Goal: Task Accomplishment & Management: Complete application form

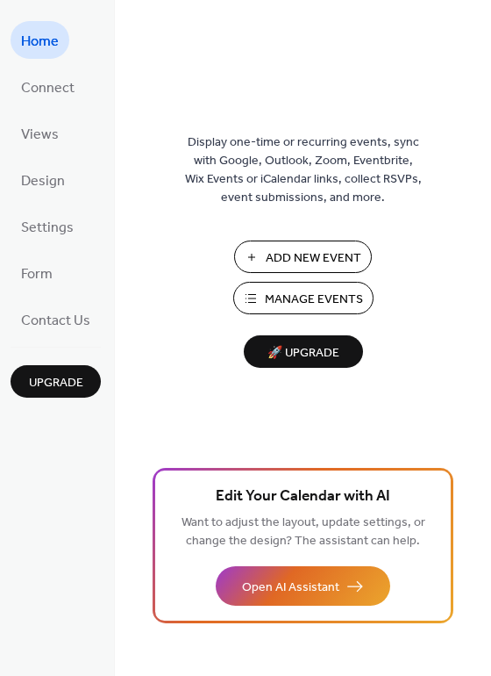
click at [286, 261] on span "Add New Event" at bounding box center [314, 258] width 96 height 18
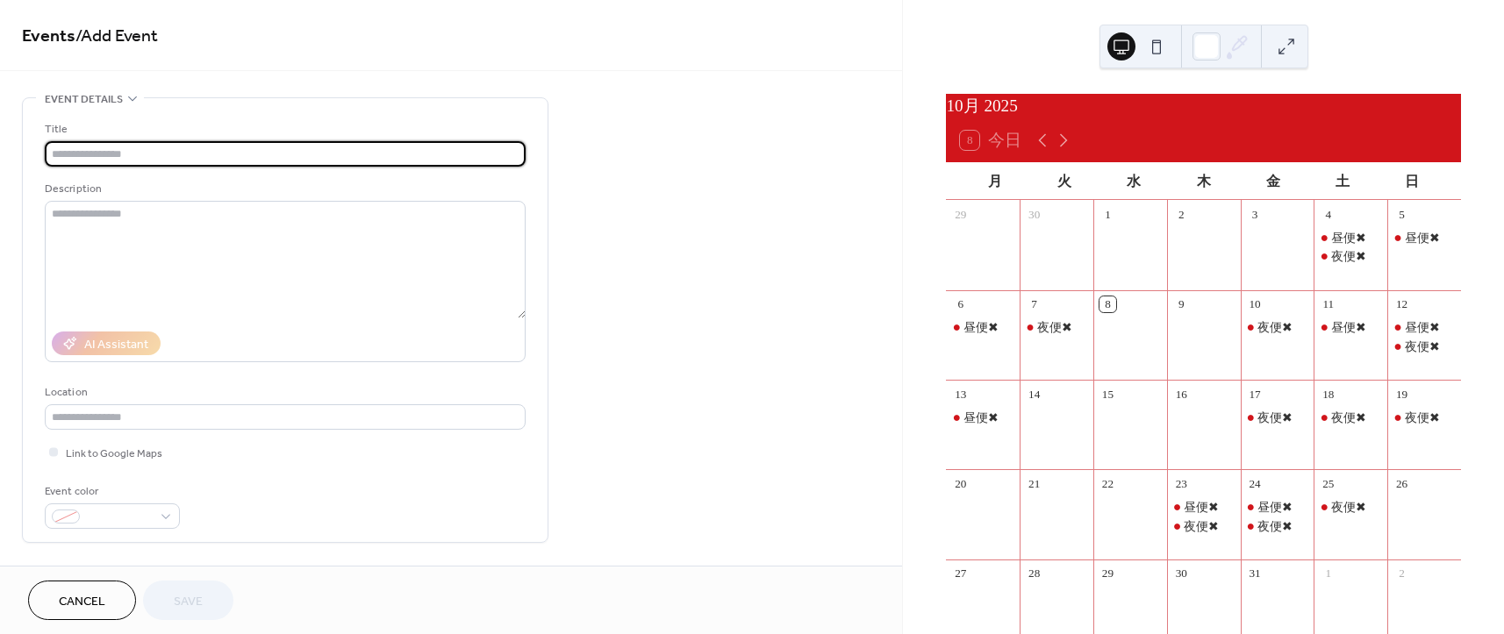
click at [106, 157] on input "text" at bounding box center [285, 153] width 481 height 25
type input "*"
